Goal: Task Accomplishment & Management: Use online tool/utility

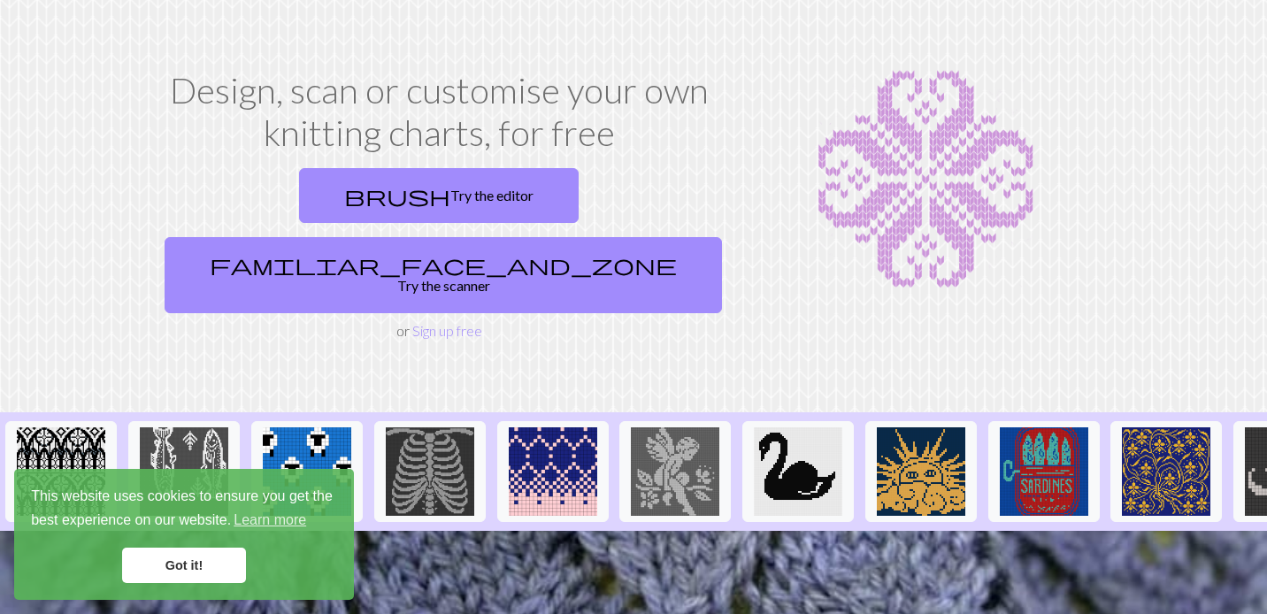
scroll to position [49, 0]
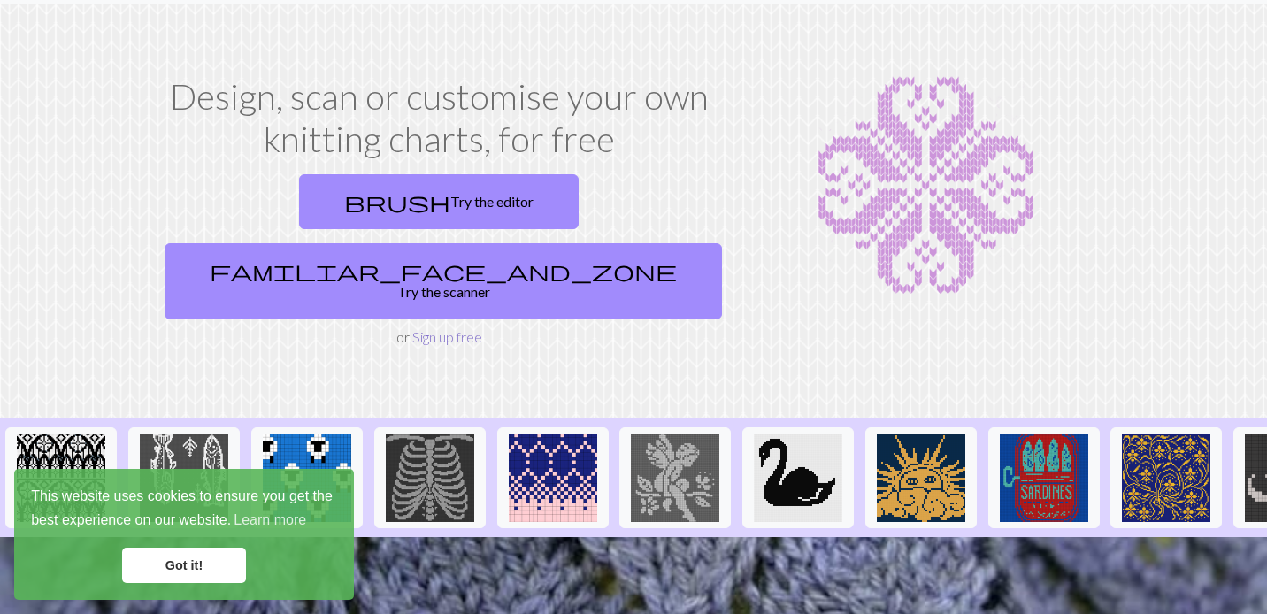
click at [460, 328] on link "Sign up free" at bounding box center [447, 336] width 70 height 17
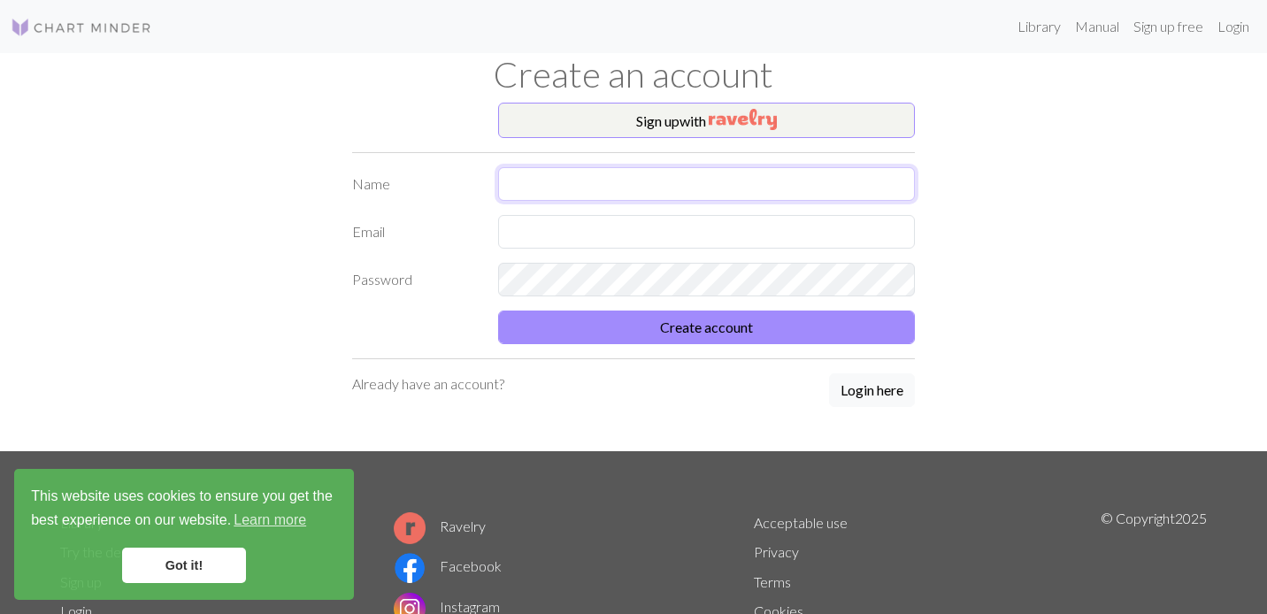
click at [644, 190] on input "text" at bounding box center [706, 184] width 417 height 34
type input "aniaschodowska"
click at [663, 239] on input "text" at bounding box center [706, 232] width 417 height 34
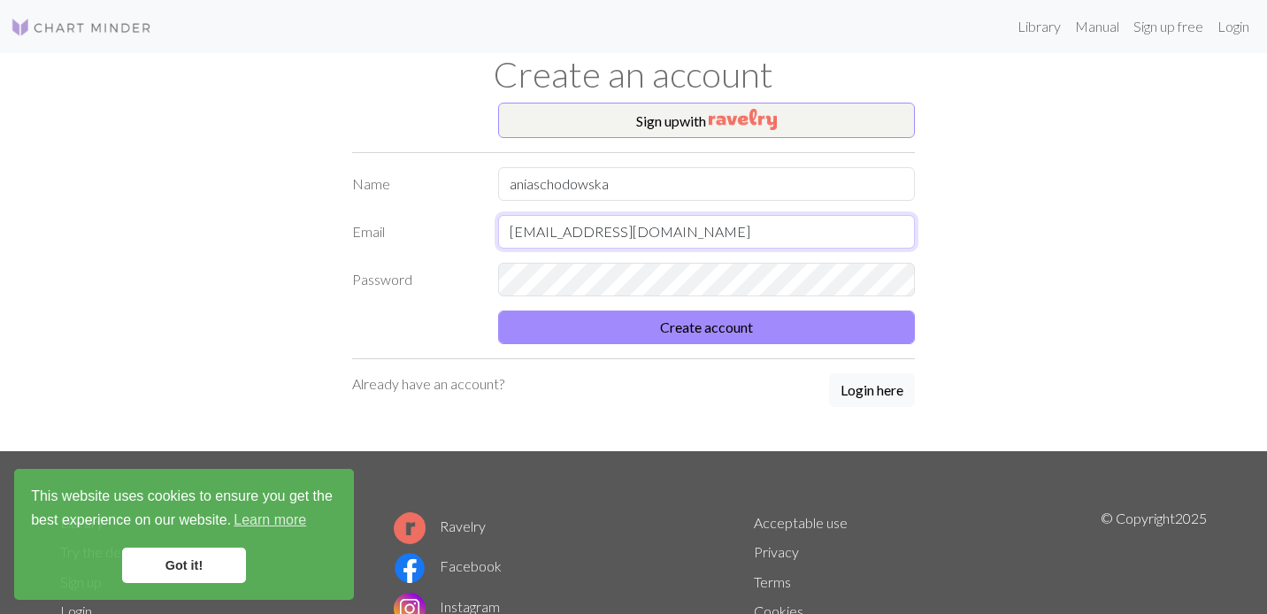
type input "[EMAIL_ADDRESS][DOMAIN_NAME]"
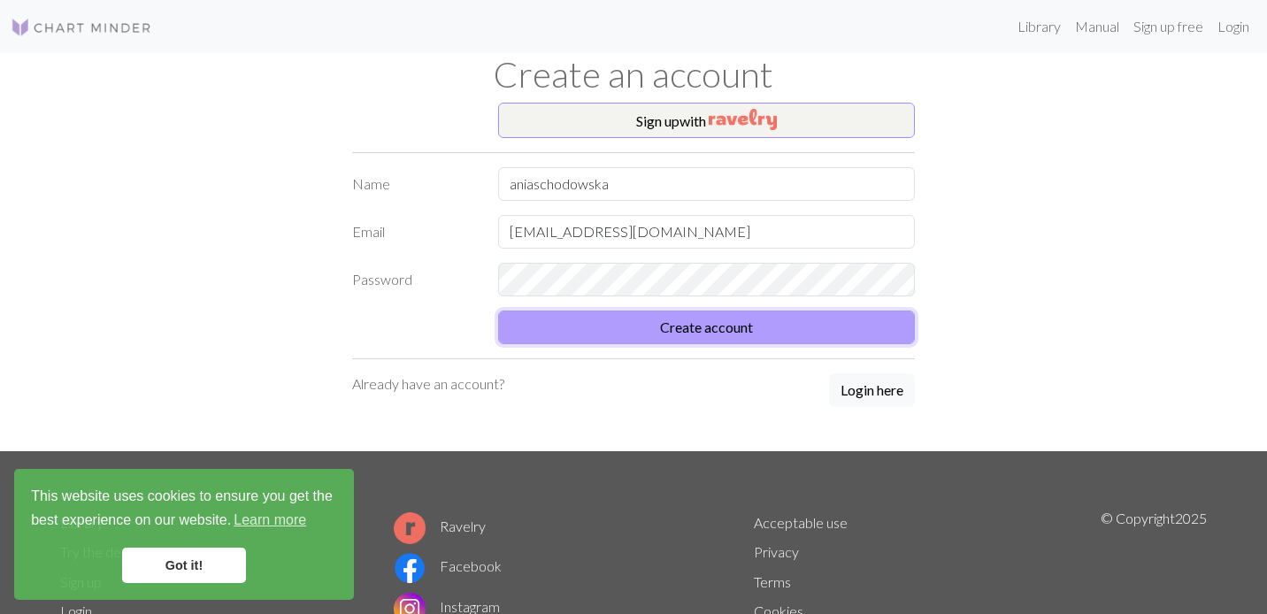
click at [755, 337] on button "Create account" at bounding box center [706, 327] width 417 height 34
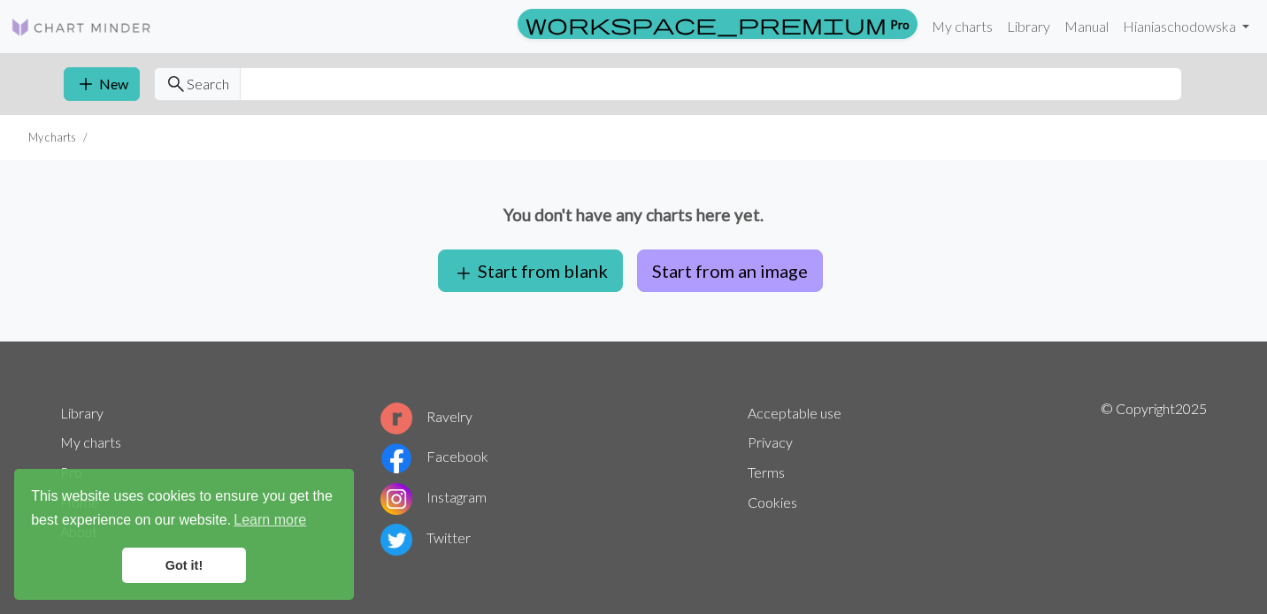
click at [732, 272] on button "Start from an image" at bounding box center [730, 270] width 186 height 42
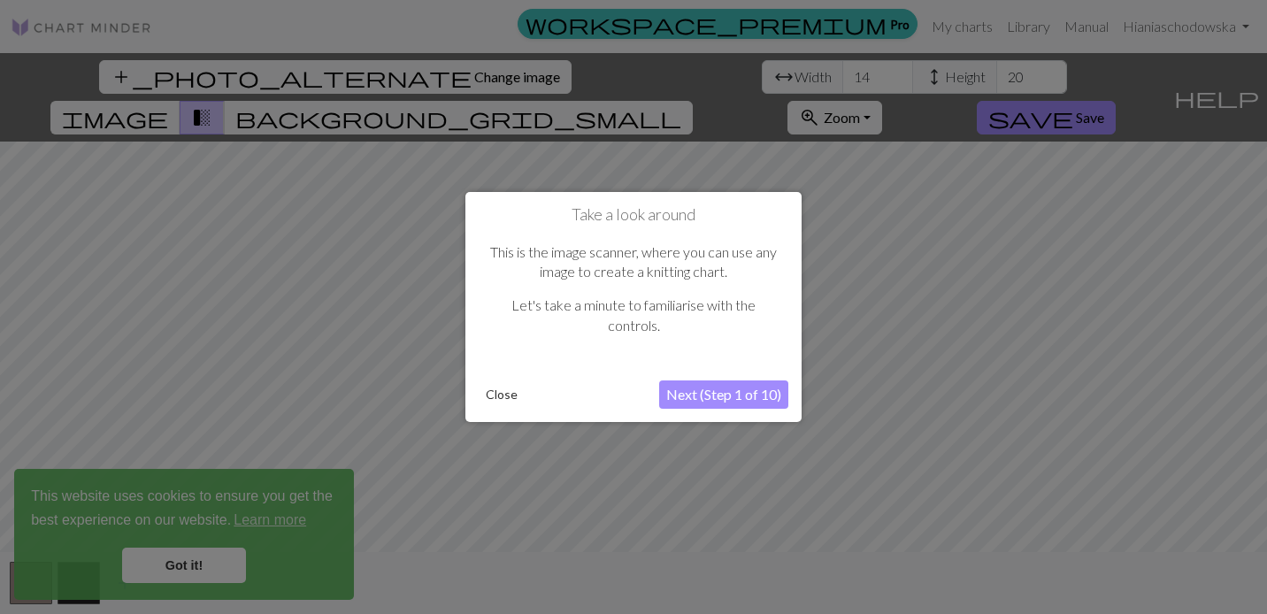
click at [740, 400] on button "Next (Step 1 of 10)" at bounding box center [723, 394] width 129 height 28
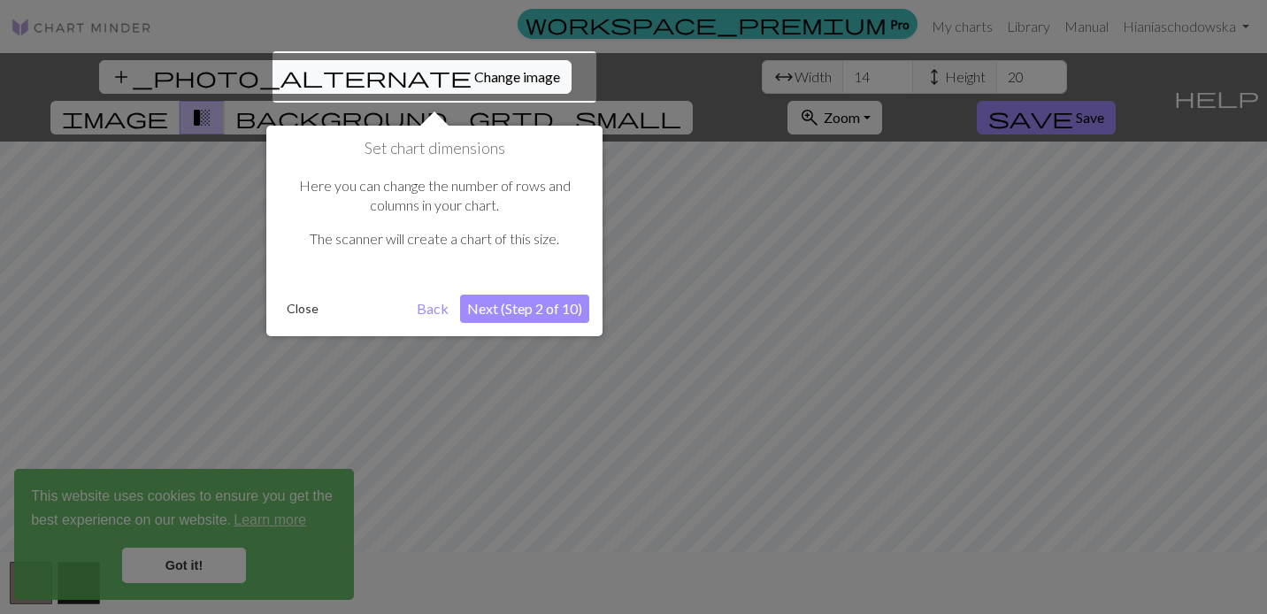
click at [517, 305] on button "Next (Step 2 of 10)" at bounding box center [524, 309] width 129 height 28
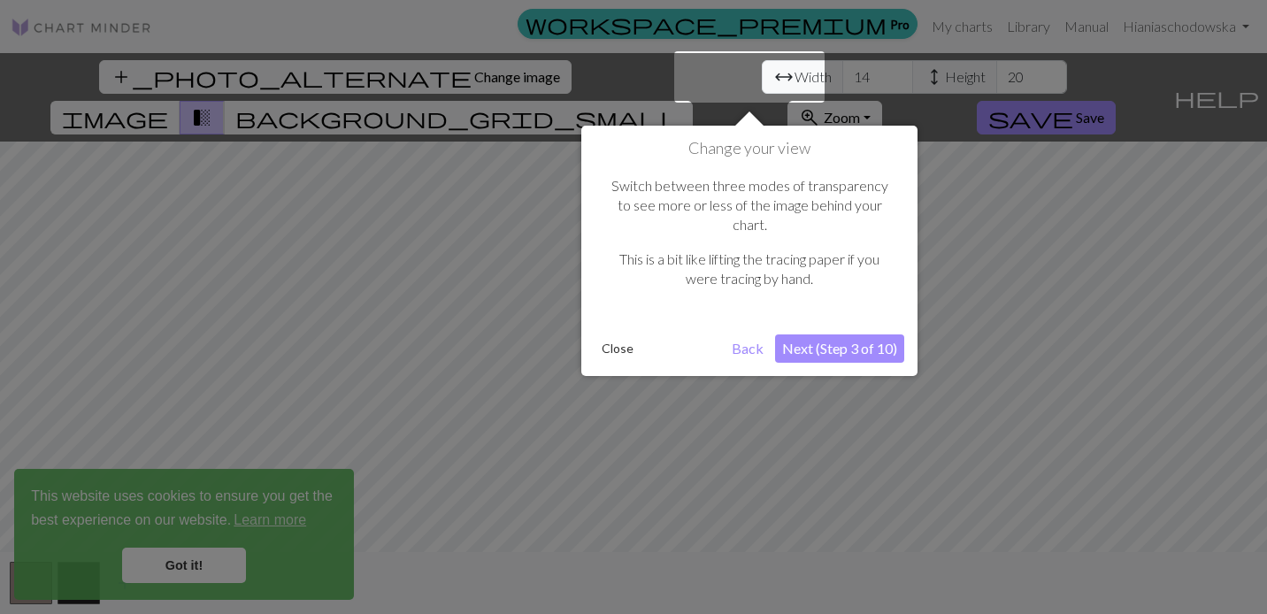
click at [857, 334] on button "Next (Step 3 of 10)" at bounding box center [839, 348] width 129 height 28
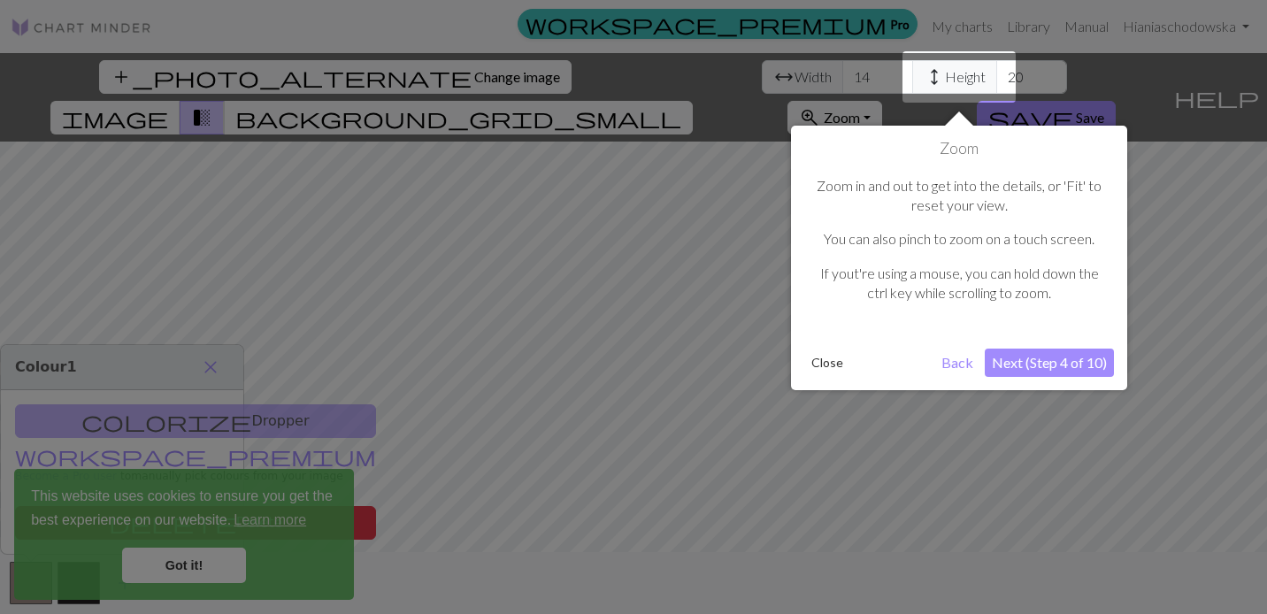
click at [823, 360] on button "Close" at bounding box center [827, 362] width 46 height 27
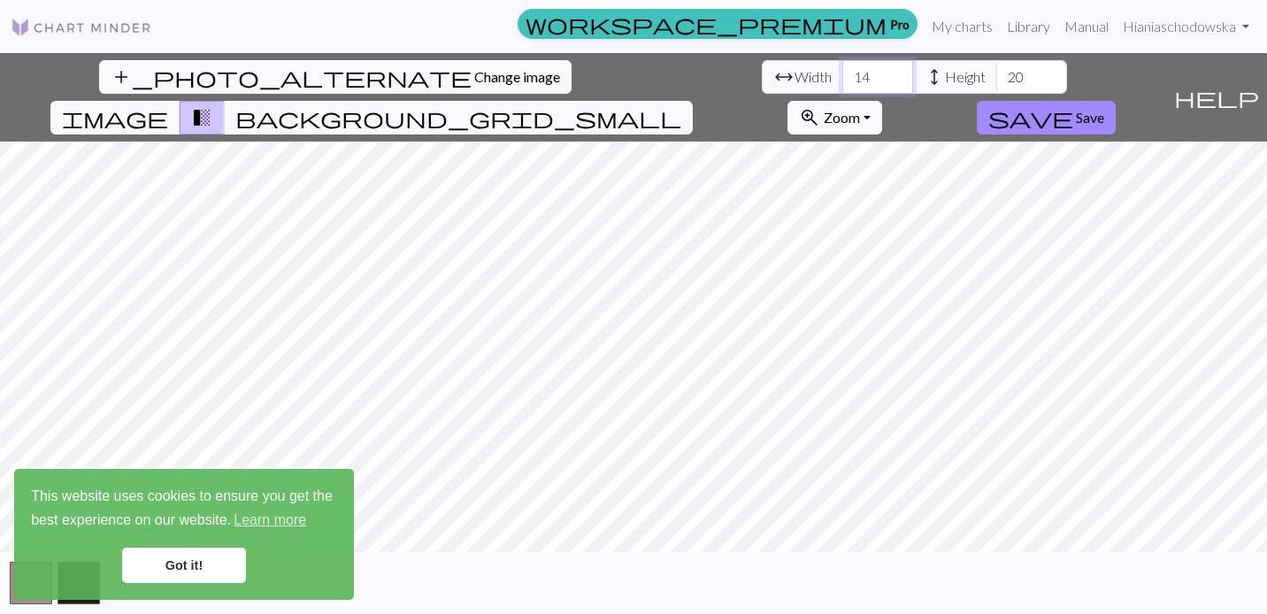
drag, startPoint x: 390, startPoint y: 80, endPoint x: 363, endPoint y: 78, distance: 27.5
click at [842, 78] on input "14" at bounding box center [877, 77] width 71 height 34
type input "60"
drag, startPoint x: 548, startPoint y: 72, endPoint x: 509, endPoint y: 72, distance: 38.9
click at [762, 72] on div "arrow_range Width 60 height Height 20" at bounding box center [914, 77] width 305 height 34
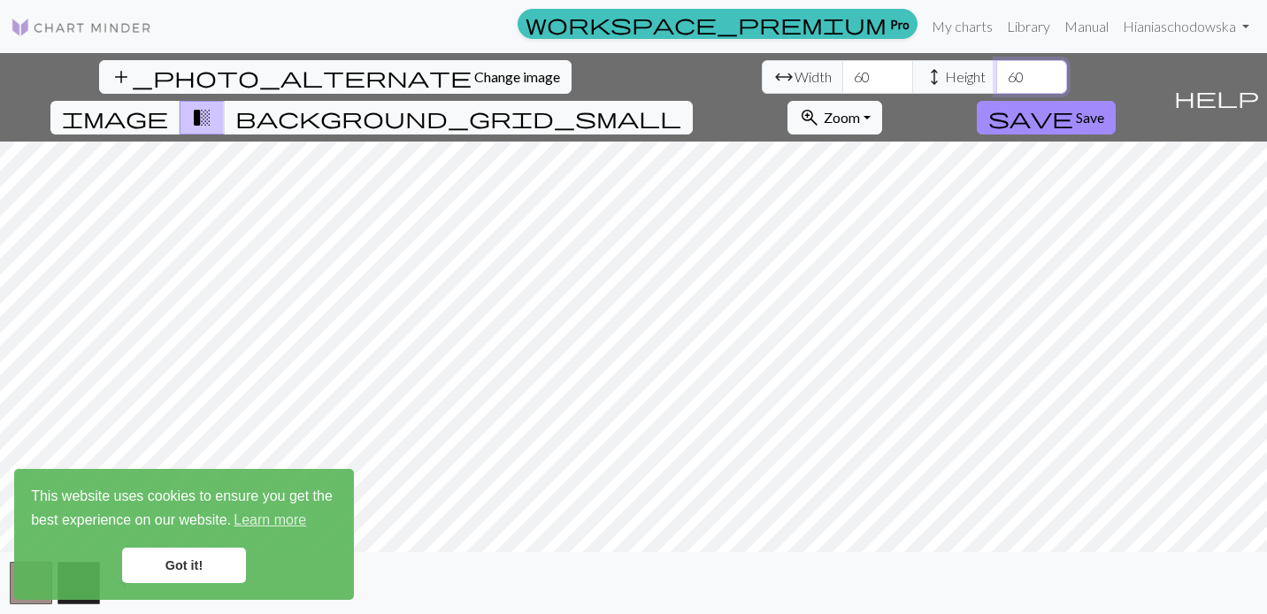
type input "60"
click at [196, 570] on link "Got it!" at bounding box center [184, 565] width 124 height 35
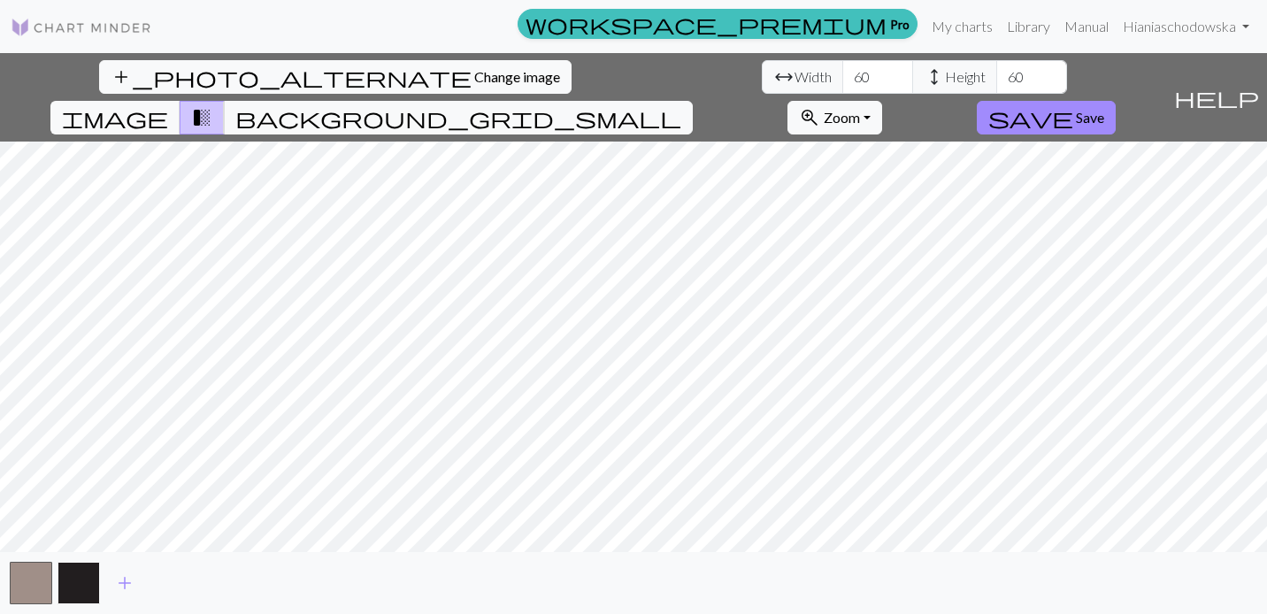
click at [73, 579] on button "button" at bounding box center [78, 583] width 42 height 42
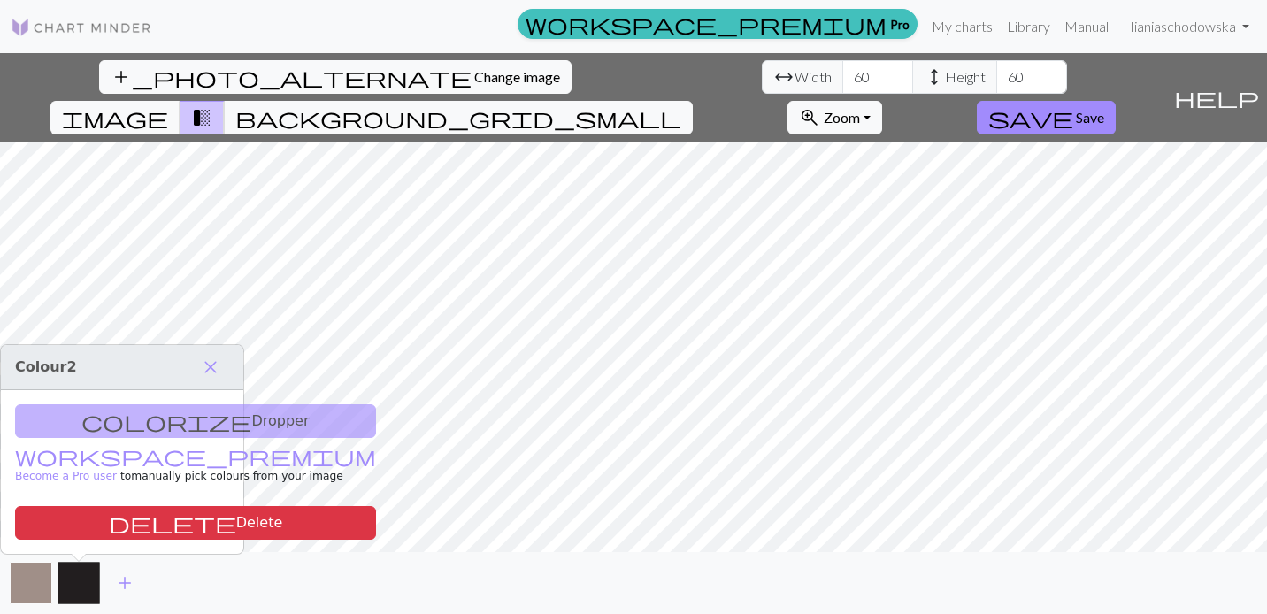
click at [34, 586] on button "button" at bounding box center [31, 583] width 42 height 42
click at [87, 593] on button "button" at bounding box center [78, 583] width 42 height 42
click at [212, 361] on span "close" at bounding box center [210, 367] width 21 height 25
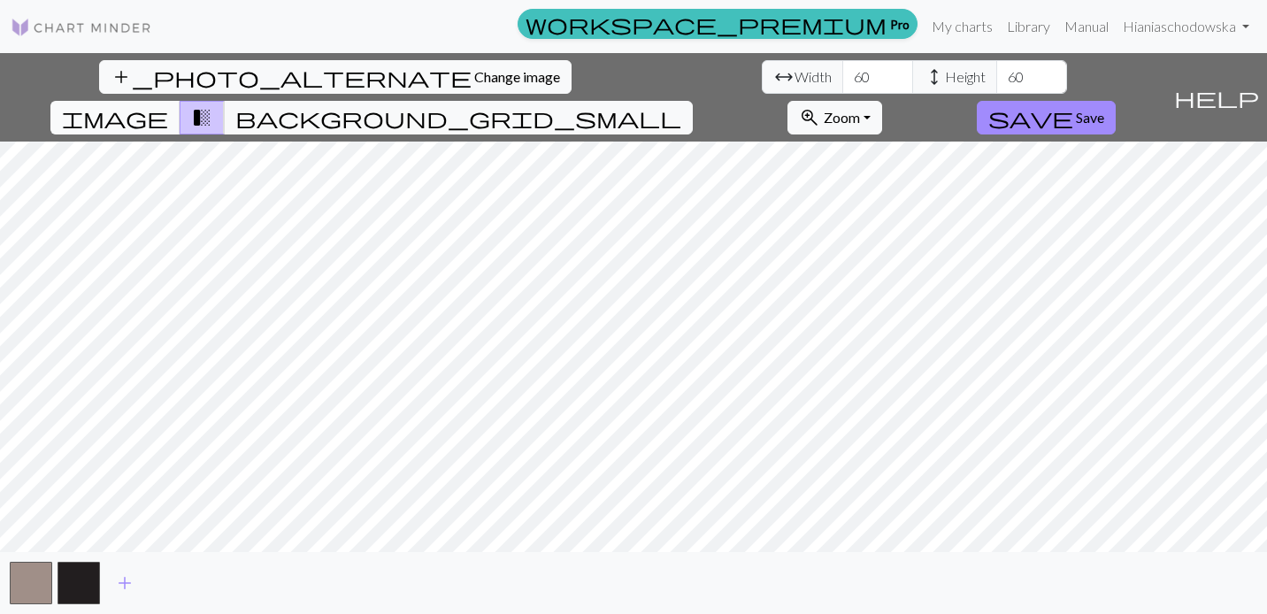
click at [168, 105] on span "image" at bounding box center [115, 117] width 106 height 25
click at [212, 105] on span "transition_fade" at bounding box center [201, 117] width 21 height 25
click at [681, 105] on span "background_grid_small" at bounding box center [458, 117] width 446 height 25
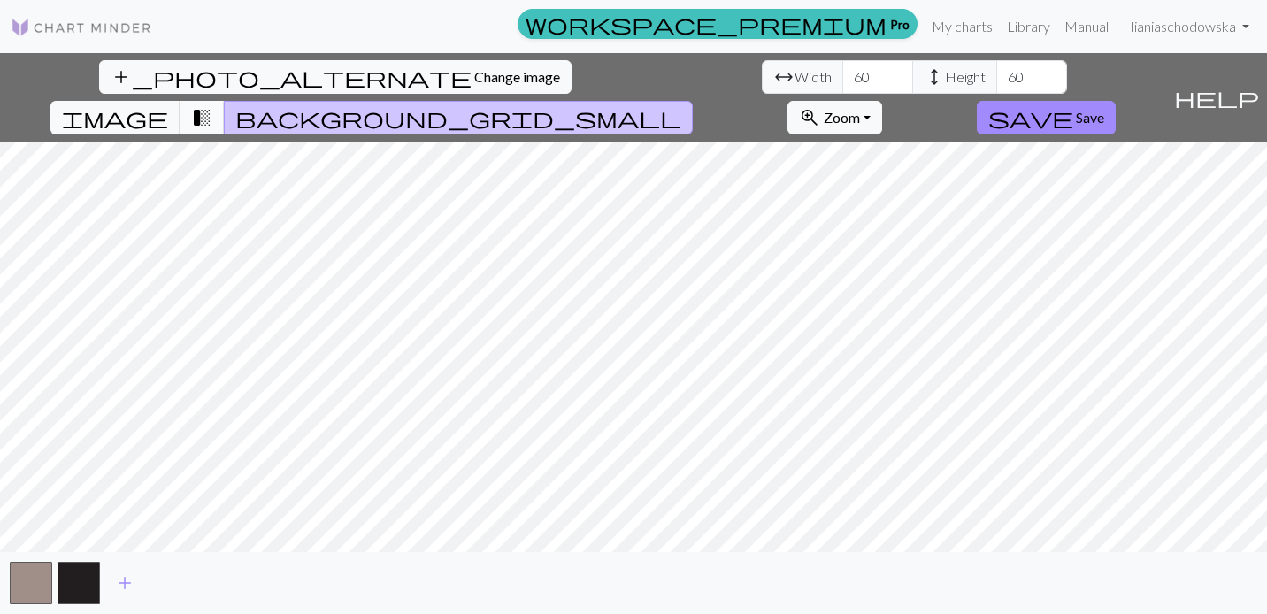
click at [212, 105] on span "transition_fade" at bounding box center [201, 117] width 21 height 25
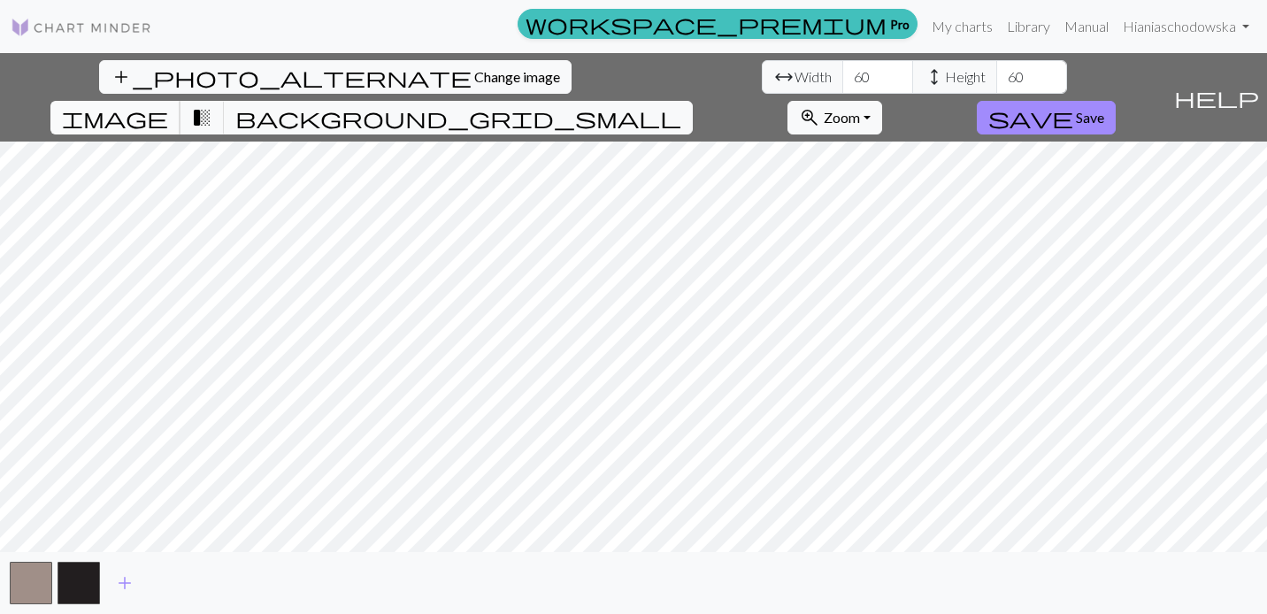
click at [168, 105] on span "image" at bounding box center [115, 117] width 106 height 25
click at [860, 109] on span "Zoom" at bounding box center [842, 117] width 36 height 17
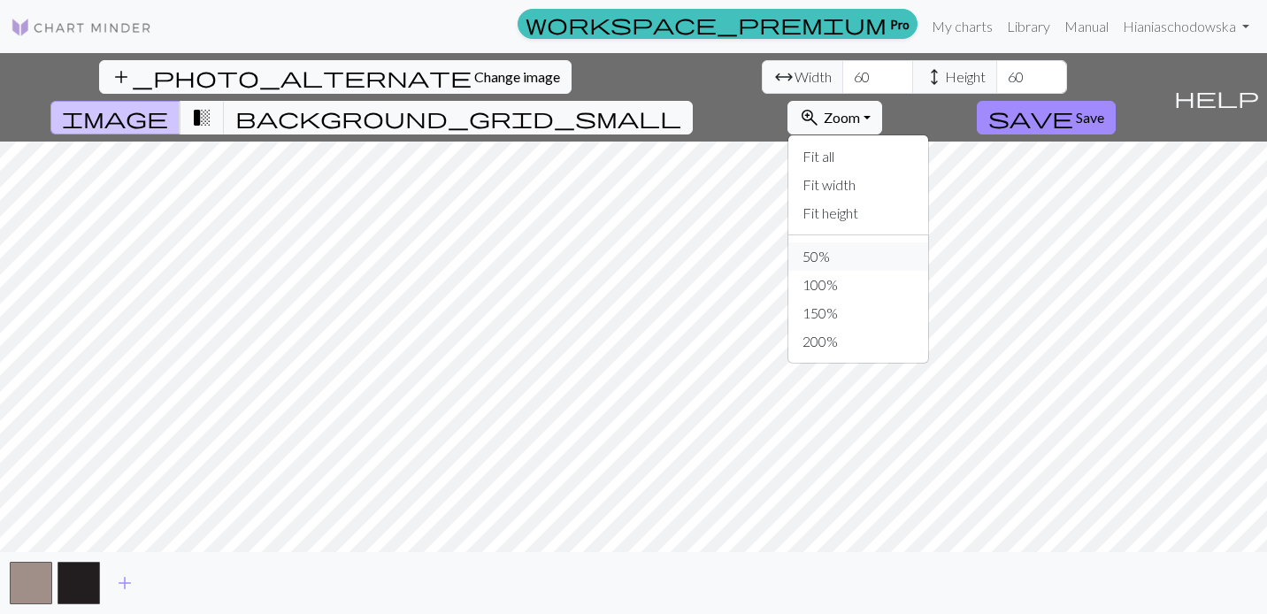
click at [928, 242] on button "50%" at bounding box center [858, 256] width 140 height 28
click at [860, 109] on span "Zoom" at bounding box center [842, 117] width 36 height 17
click at [928, 327] on button "200%" at bounding box center [858, 341] width 140 height 28
click at [74, 584] on button "button" at bounding box center [78, 583] width 42 height 42
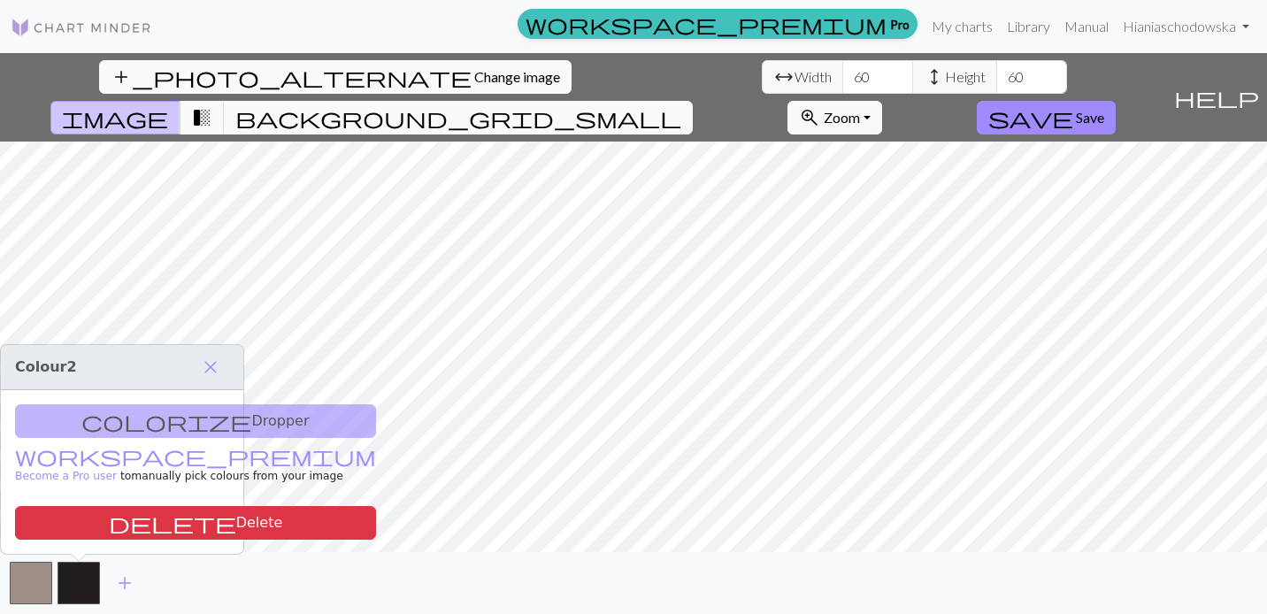
click at [156, 423] on div "colorize Dropper workspace_premium Become a Pro user to manually pick colours f…" at bounding box center [122, 472] width 242 height 164
click at [211, 368] on span "close" at bounding box center [210, 367] width 21 height 25
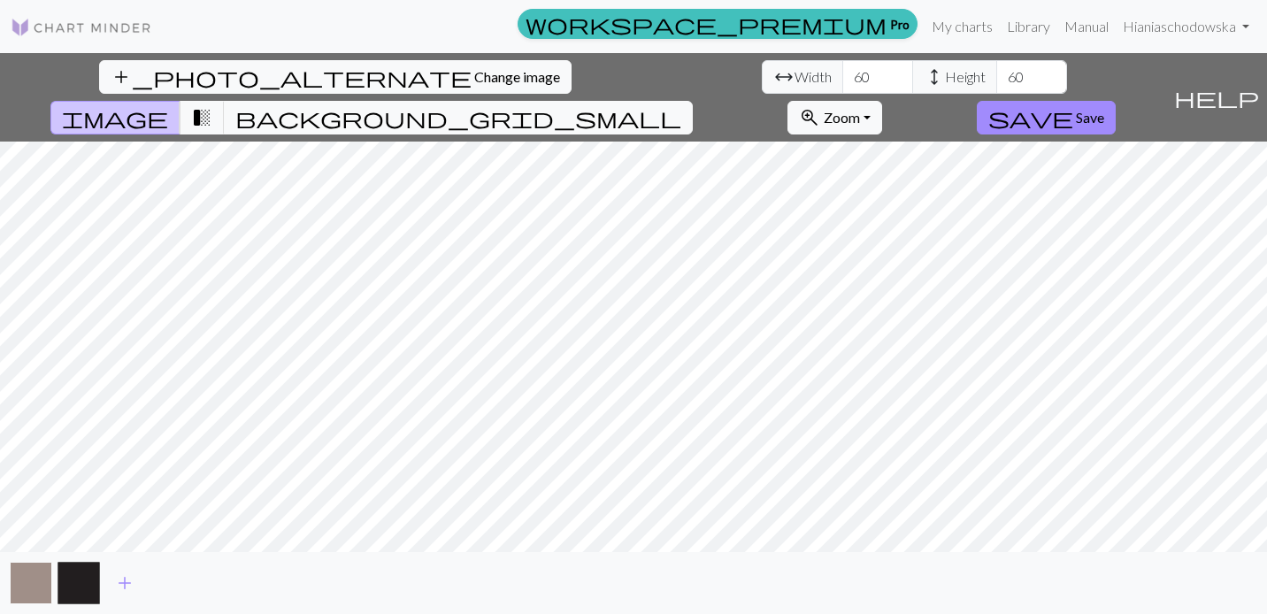
click at [34, 574] on button "button" at bounding box center [31, 583] width 42 height 42
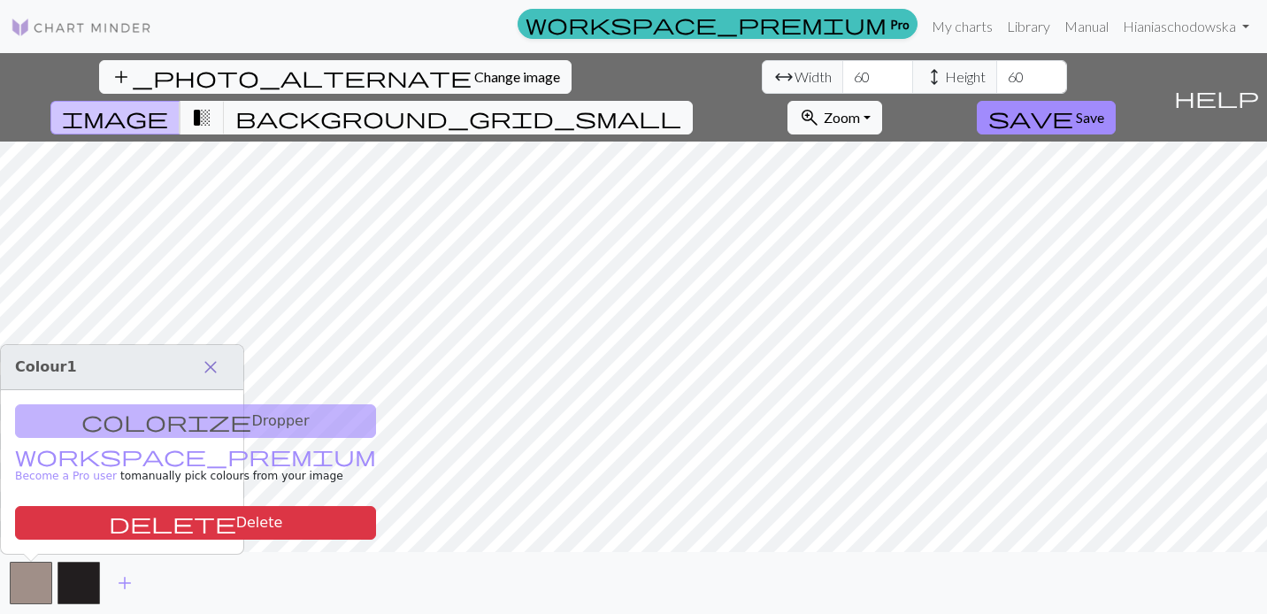
click at [207, 364] on span "close" at bounding box center [210, 367] width 21 height 25
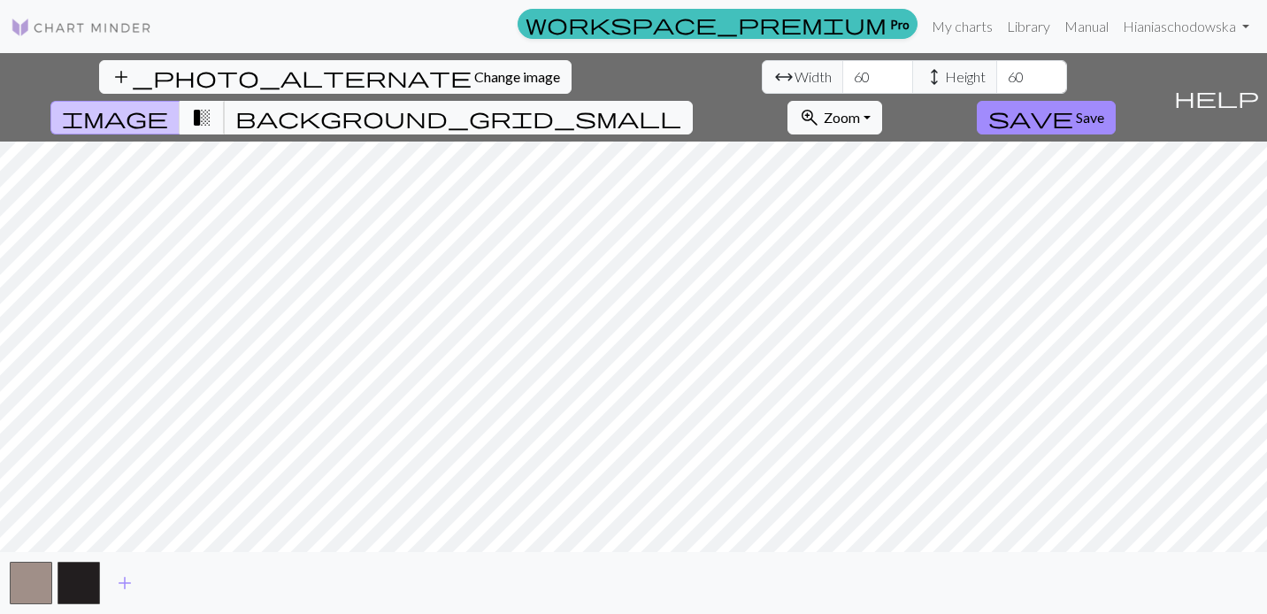
click at [212, 105] on span "transition_fade" at bounding box center [201, 117] width 21 height 25
click at [168, 105] on span "image" at bounding box center [115, 117] width 106 height 25
drag, startPoint x: 397, startPoint y: 74, endPoint x: 347, endPoint y: 75, distance: 50.4
click at [762, 75] on div "arrow_range Width 60 height Height 60" at bounding box center [914, 77] width 305 height 34
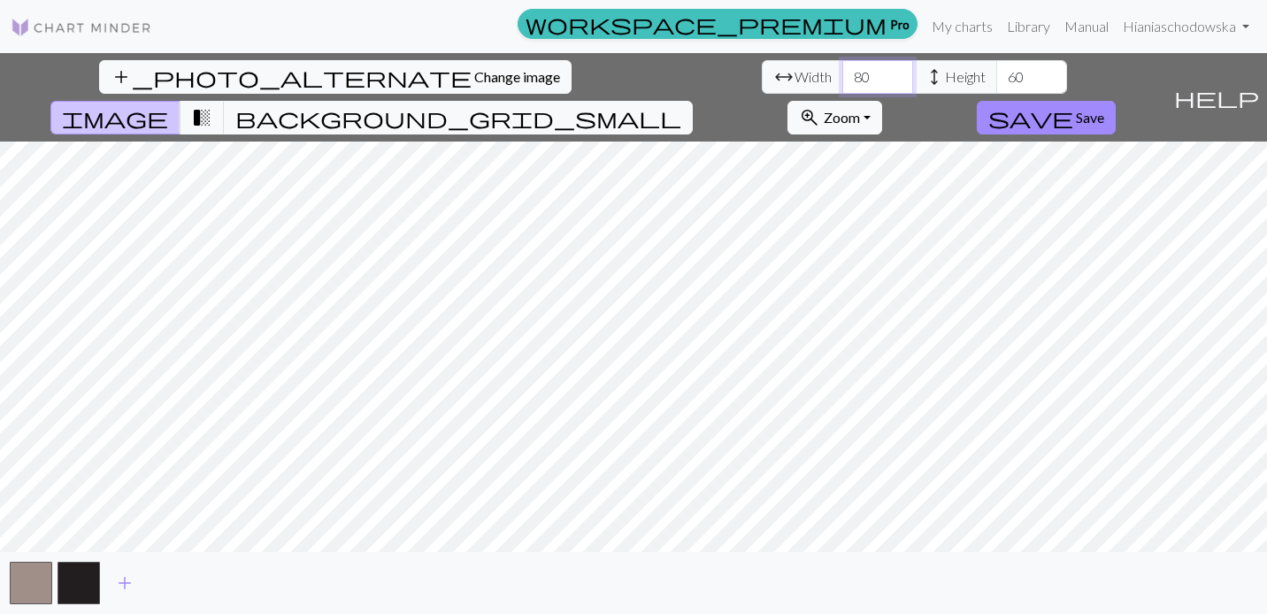
type input "80"
drag, startPoint x: 548, startPoint y: 73, endPoint x: 505, endPoint y: 73, distance: 42.5
click at [762, 73] on div "arrow_range Width 80 height Height 60" at bounding box center [914, 77] width 305 height 34
type input "80"
click at [212, 105] on span "transition_fade" at bounding box center [201, 117] width 21 height 25
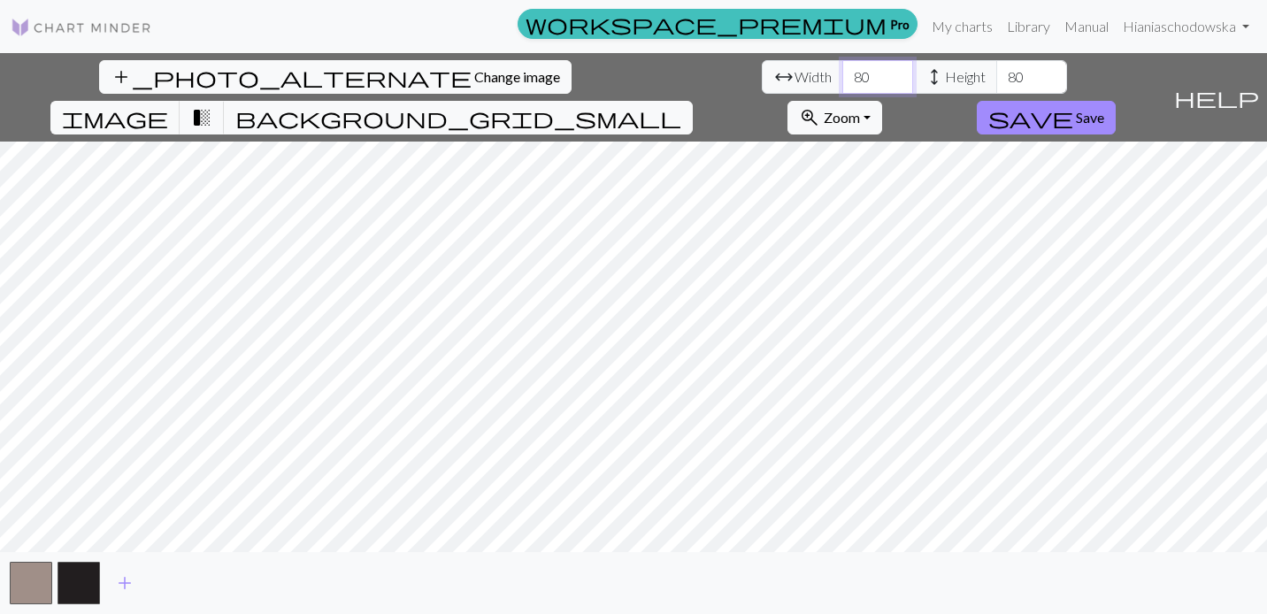
drag, startPoint x: 396, startPoint y: 78, endPoint x: 356, endPoint y: 78, distance: 40.7
click at [762, 78] on div "arrow_range Width 80 height Height 80" at bounding box center [914, 77] width 305 height 34
type input "100"
drag, startPoint x: 542, startPoint y: 76, endPoint x: 476, endPoint y: 76, distance: 66.3
click at [762, 76] on div "arrow_range Width 100 height Height 80" at bounding box center [914, 77] width 305 height 34
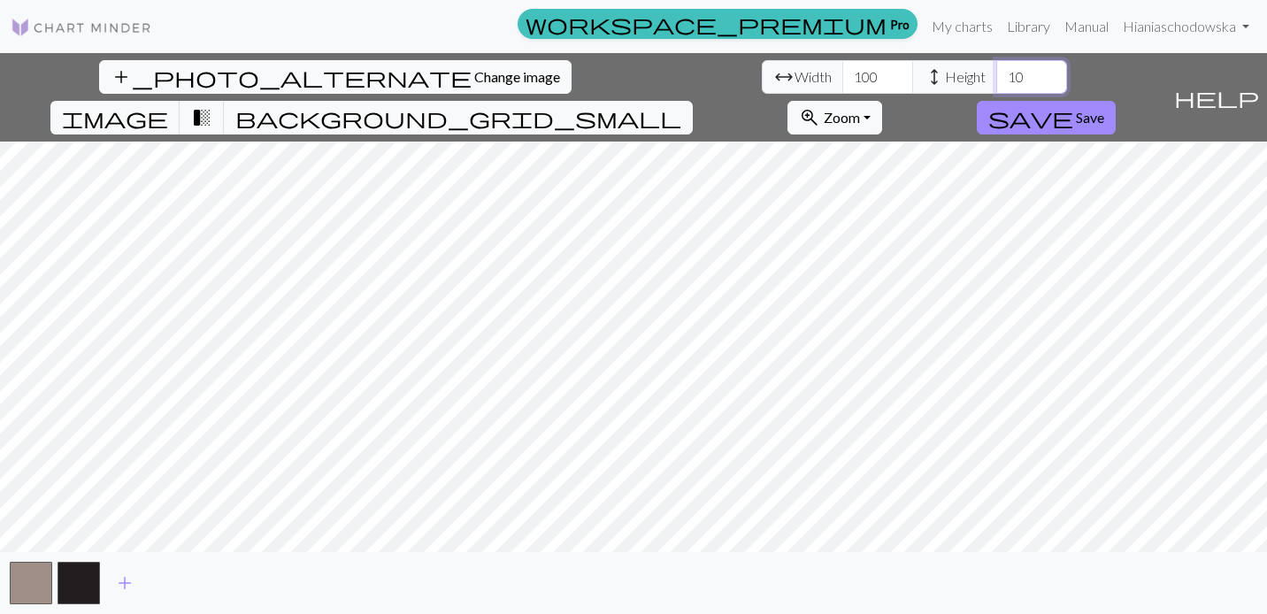
type input "100"
click at [474, 80] on span "Change image" at bounding box center [517, 76] width 86 height 17
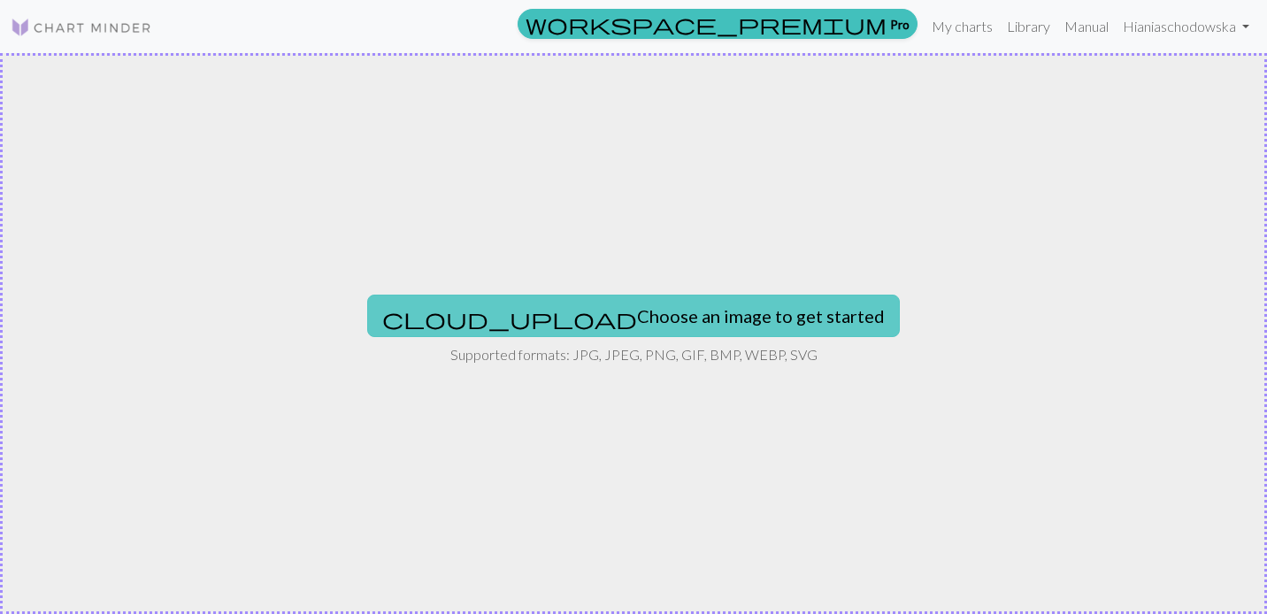
click at [711, 322] on button "cloud_upload Choose an image to get started" at bounding box center [633, 316] width 532 height 42
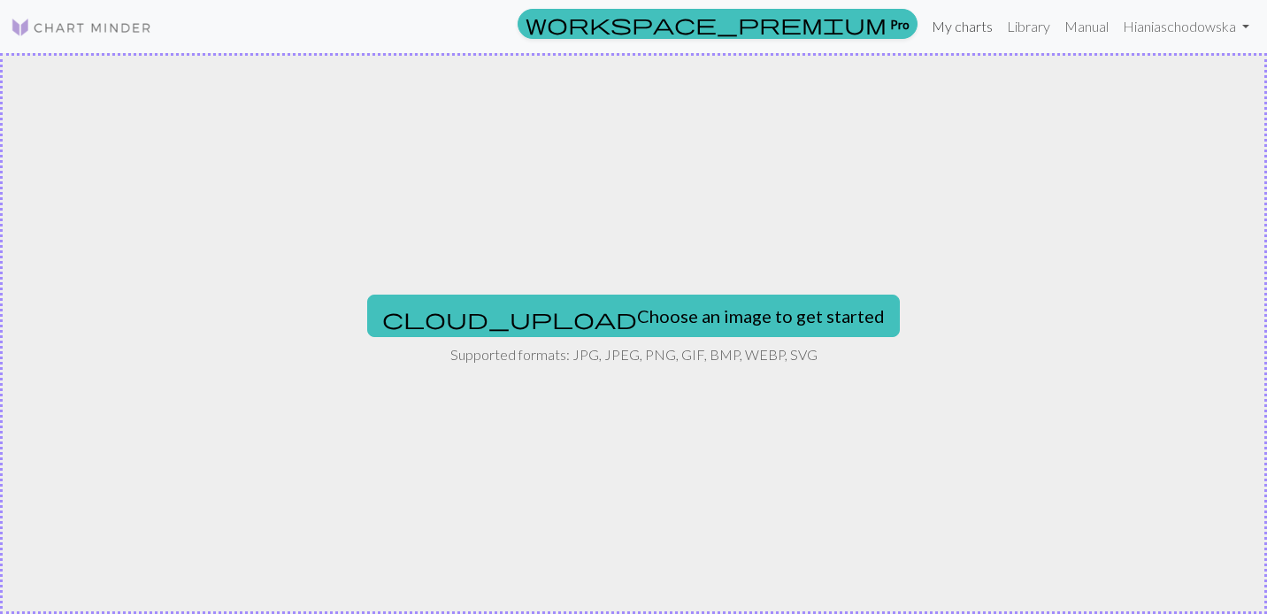
click at [965, 20] on link "My charts" at bounding box center [961, 26] width 75 height 35
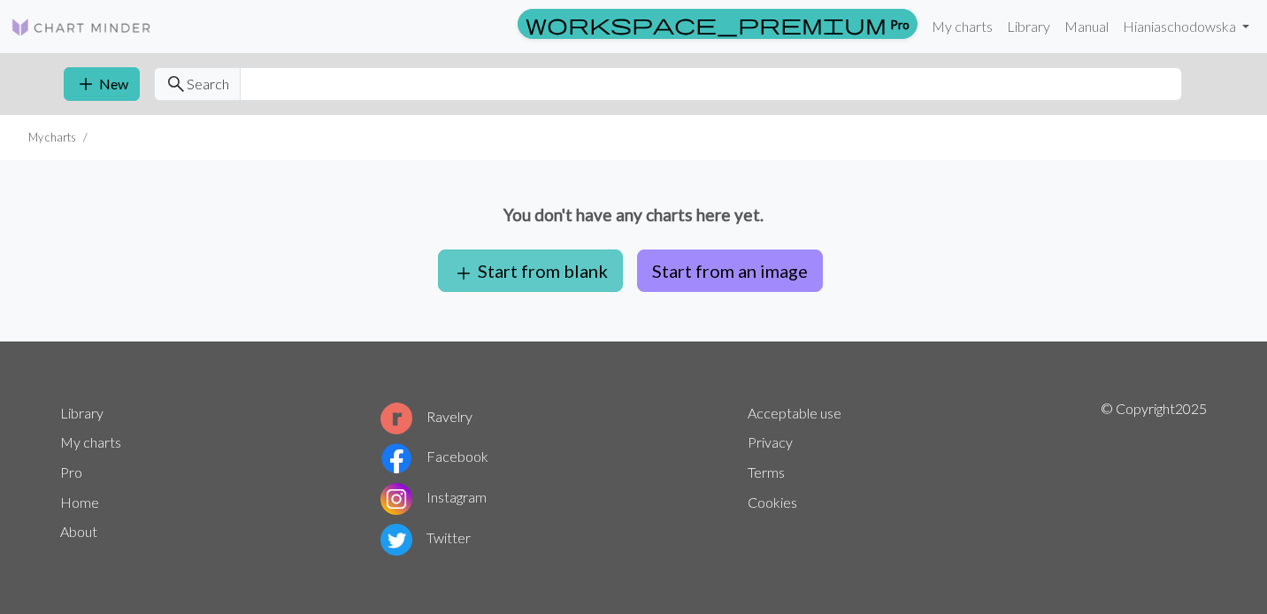
click at [581, 267] on button "add Start from blank" at bounding box center [530, 270] width 185 height 42
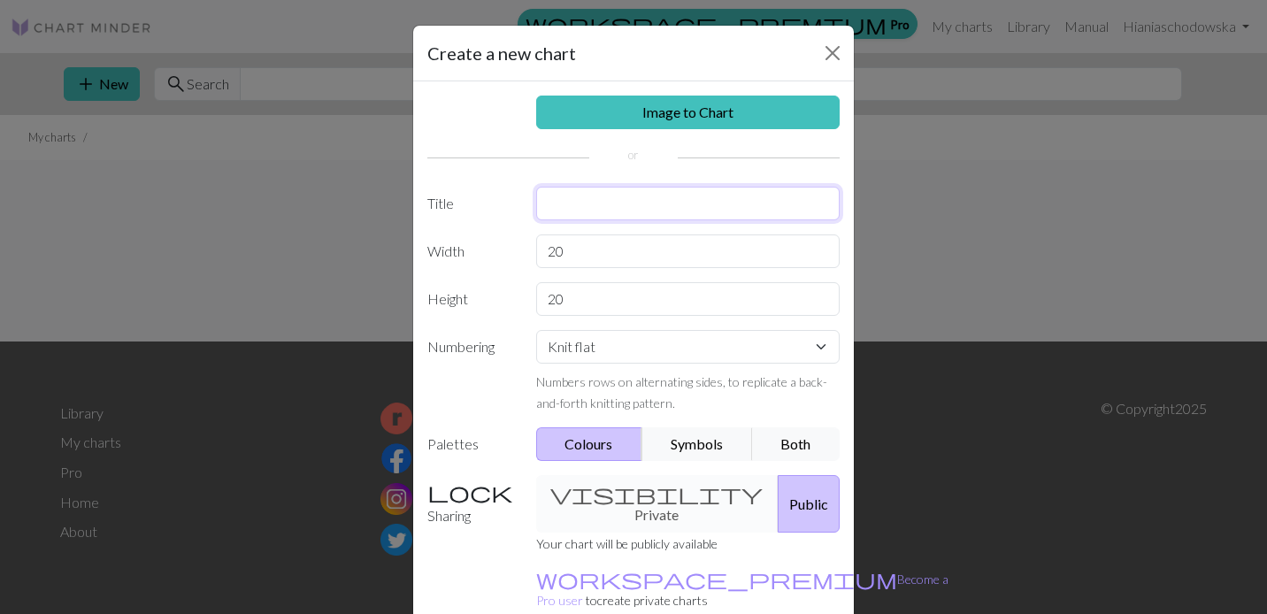
click at [570, 205] on input "text" at bounding box center [688, 204] width 304 height 34
type input "sweter Matiego"
click at [580, 249] on input "20" at bounding box center [688, 251] width 304 height 34
